Goal: Browse casually

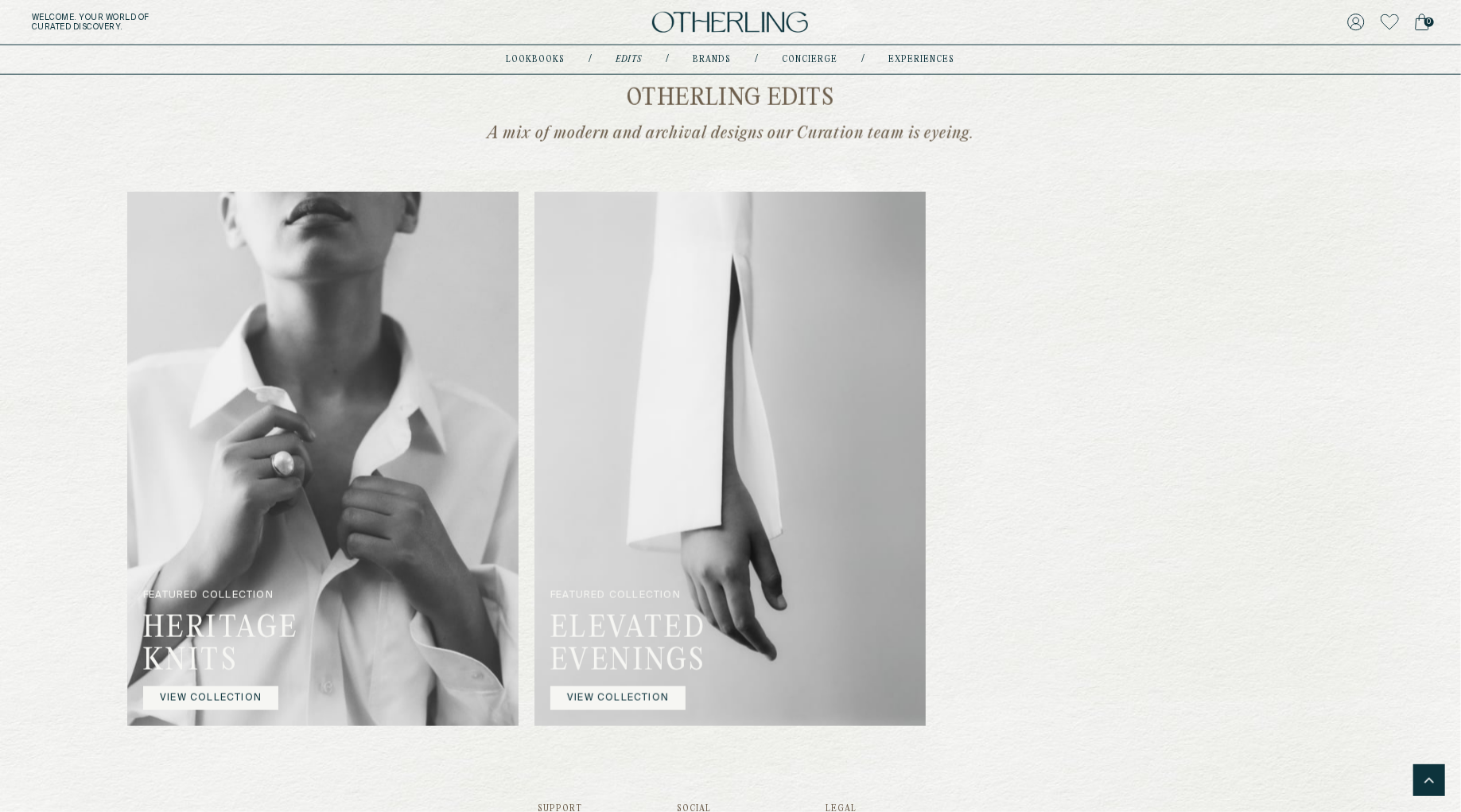
scroll to position [1259, 0]
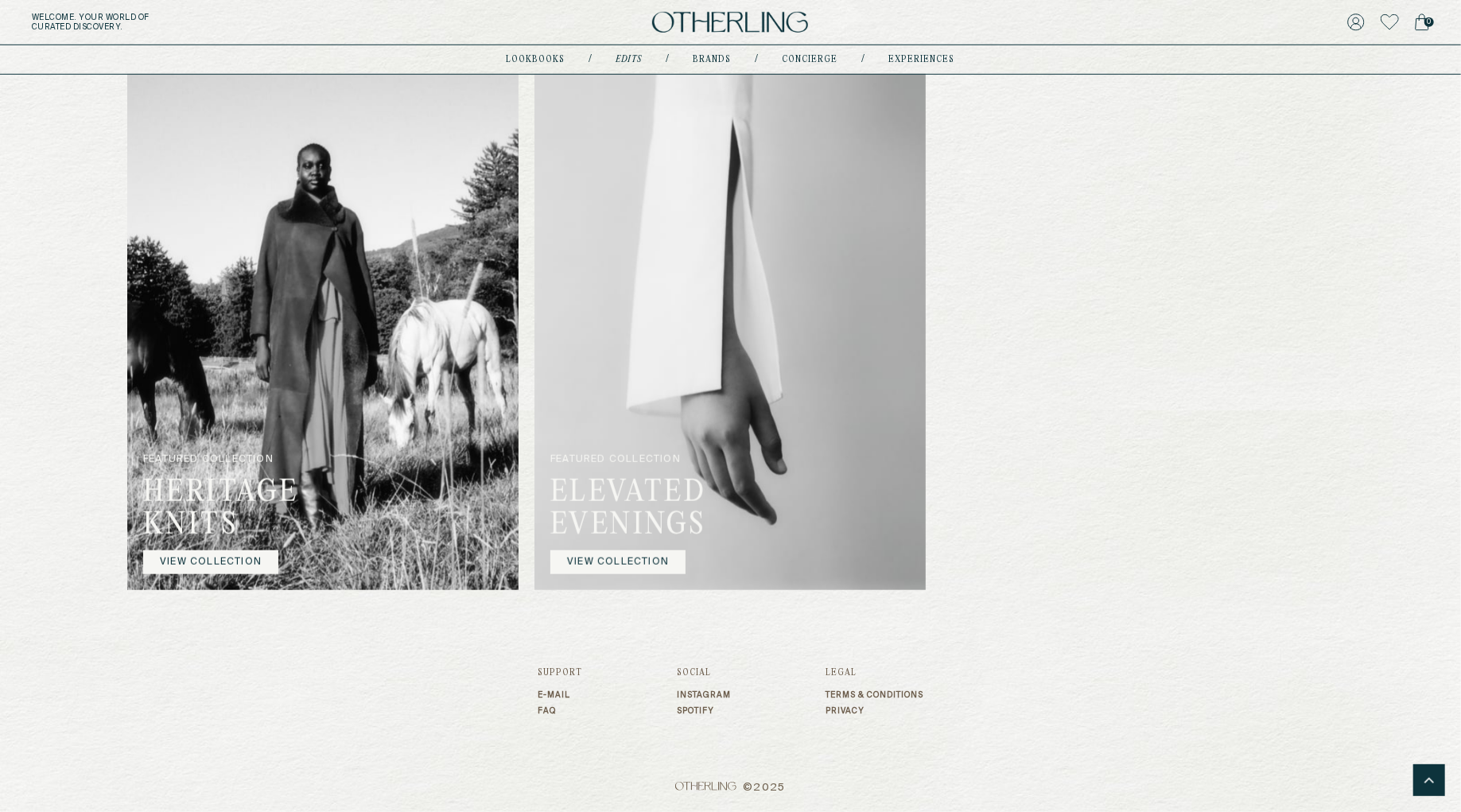
scroll to position [1199, 0]
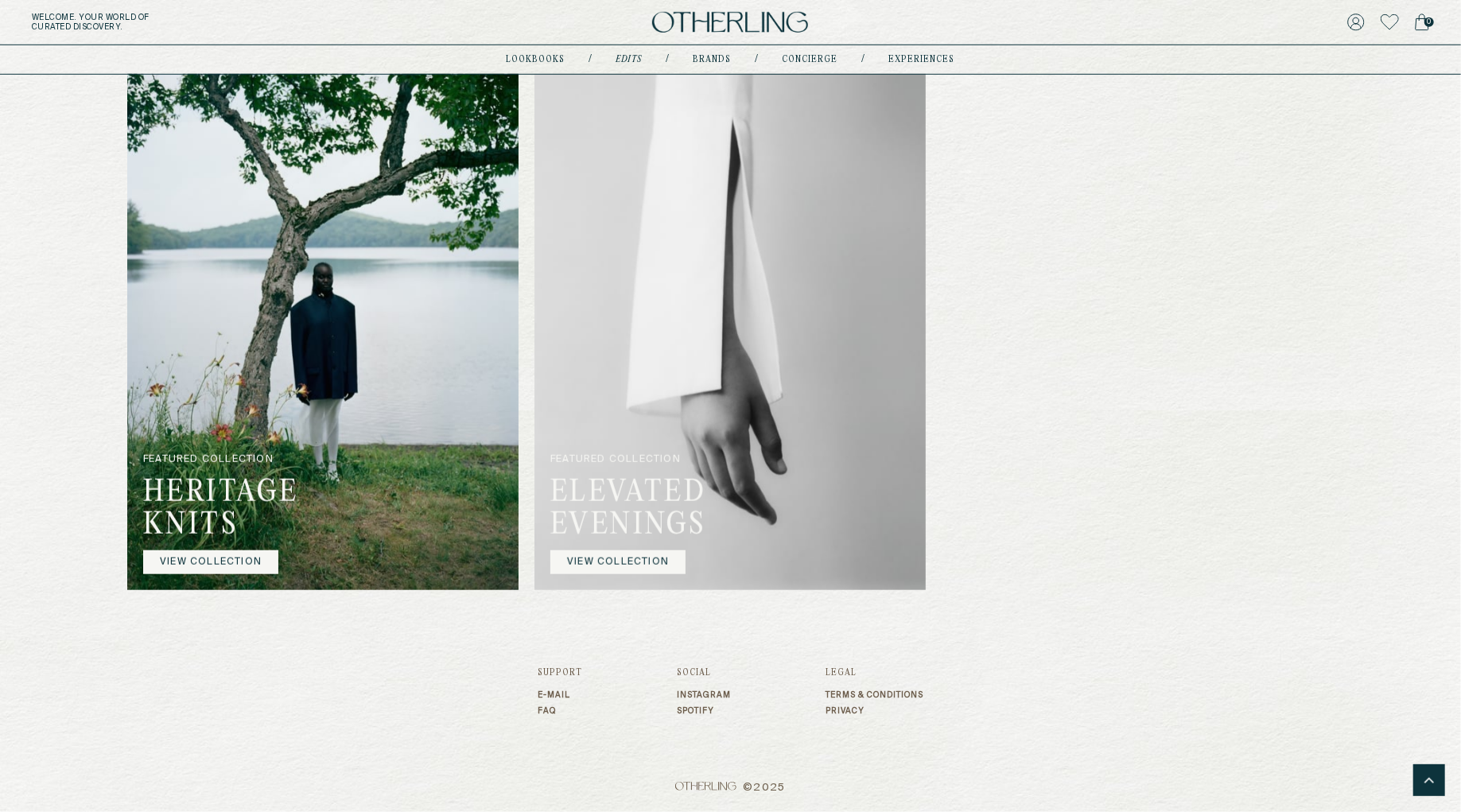
scroll to position [1176, 0]
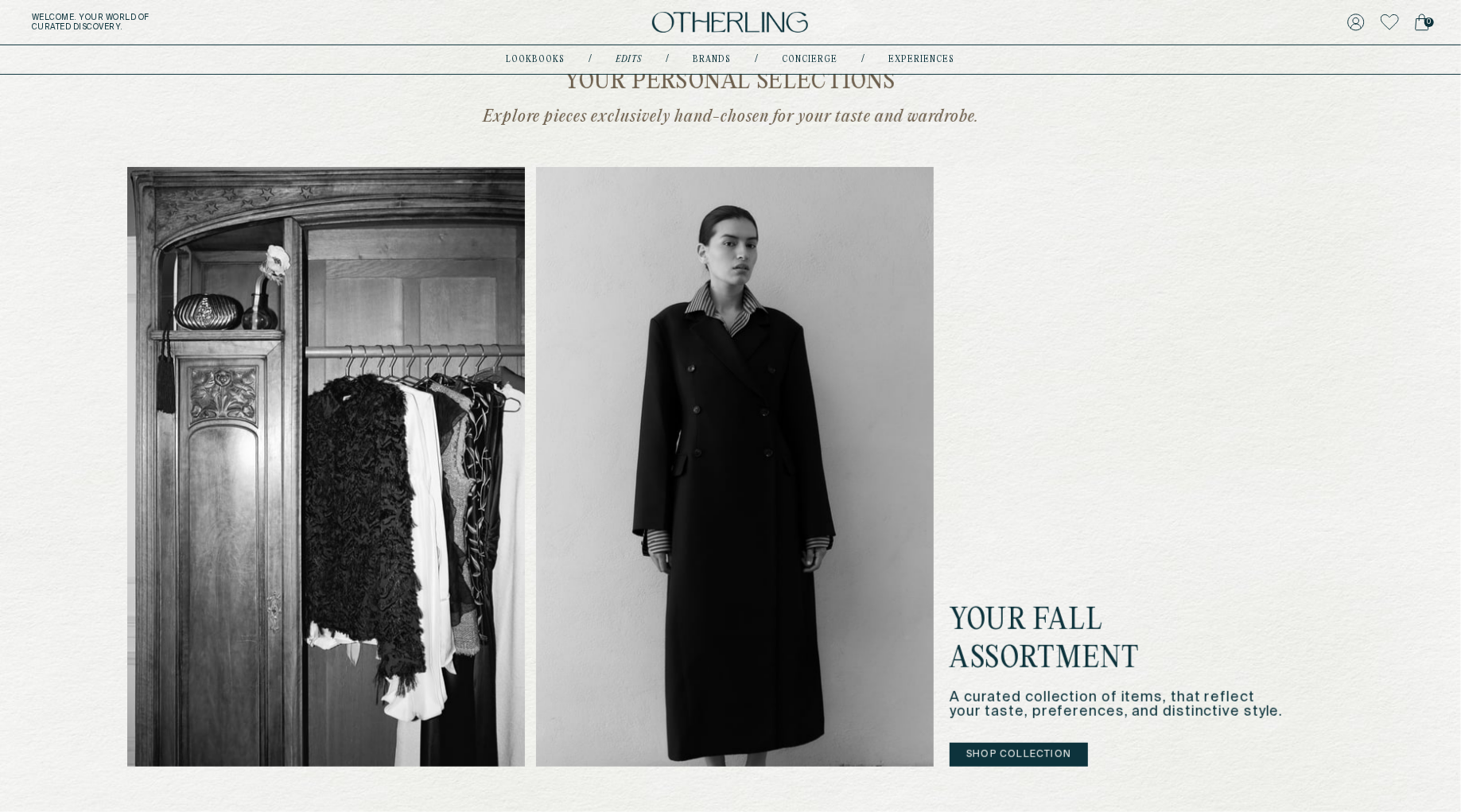
scroll to position [1259, 0]
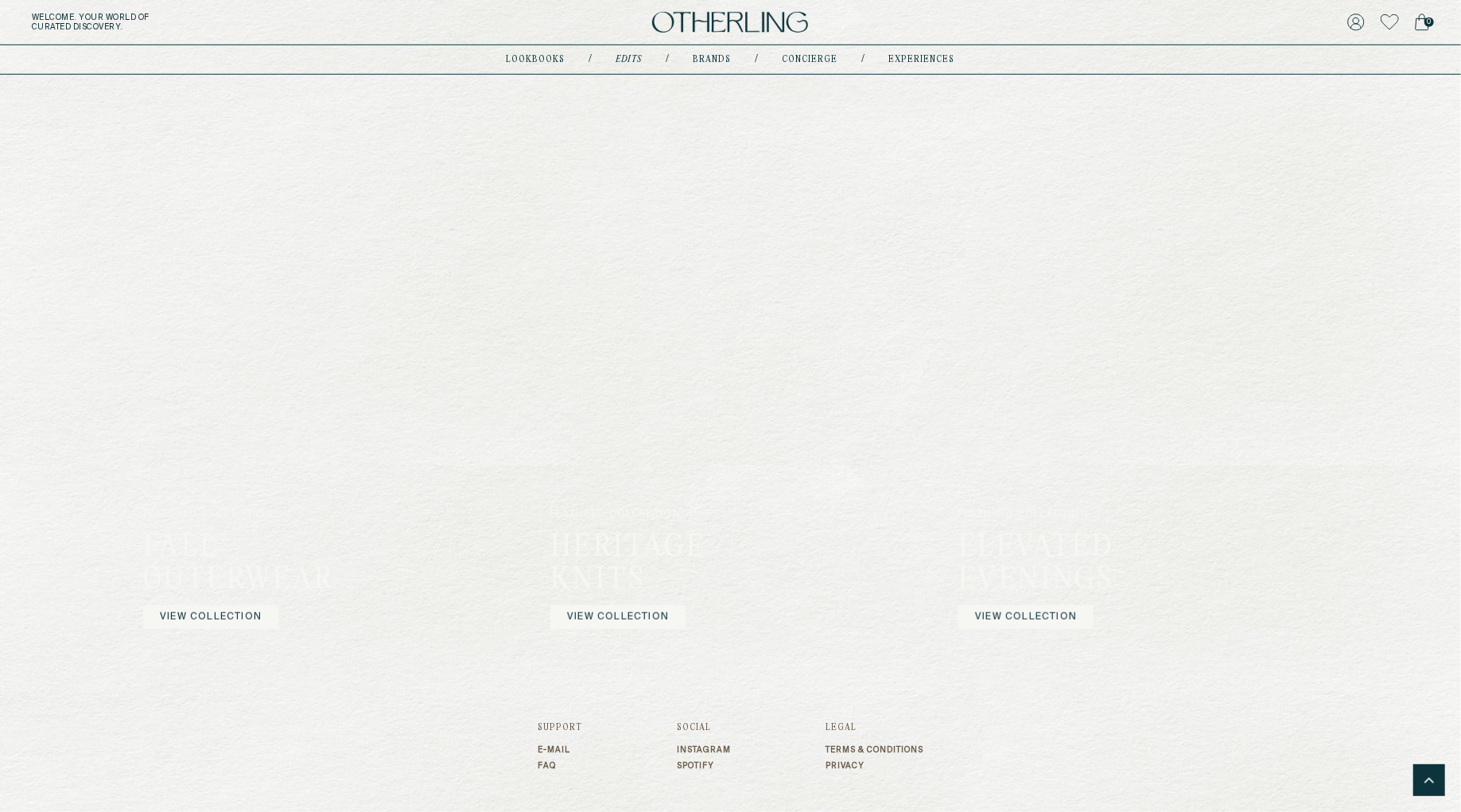
scroll to position [1228, 0]
